Goal: Information Seeking & Learning: Learn about a topic

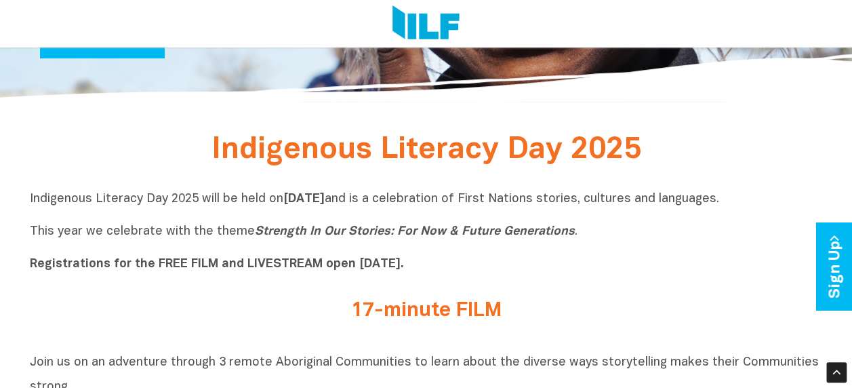
scroll to position [143, 0]
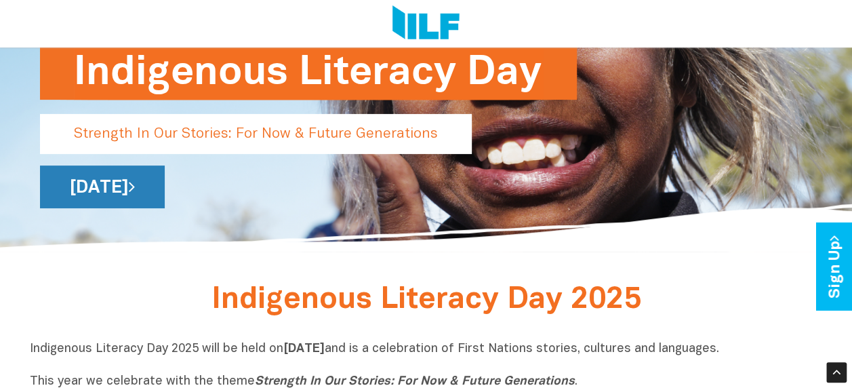
click at [165, 189] on link "[DATE]" at bounding box center [102, 186] width 125 height 43
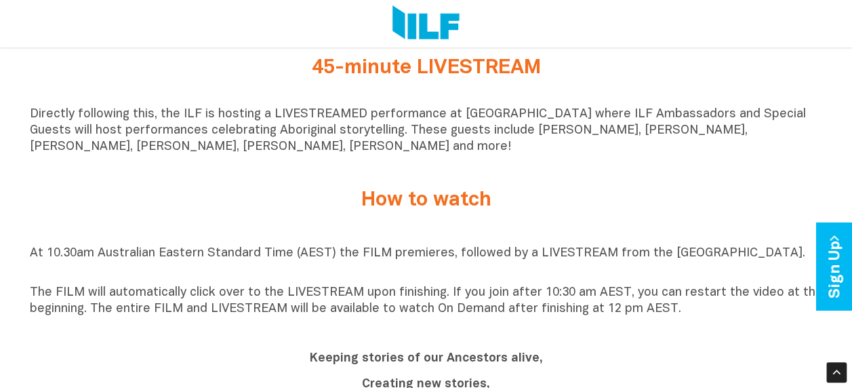
scroll to position [931, 0]
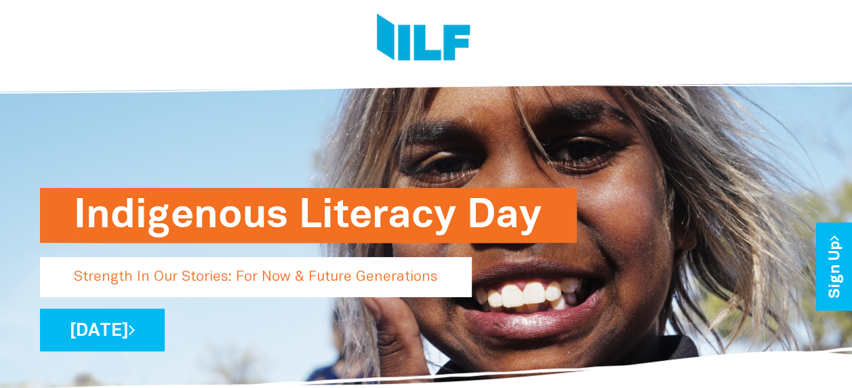
click at [350, 213] on h1 "Indigenous Literacy Day" at bounding box center [308, 215] width 469 height 55
